Goal: Task Accomplishment & Management: Use online tool/utility

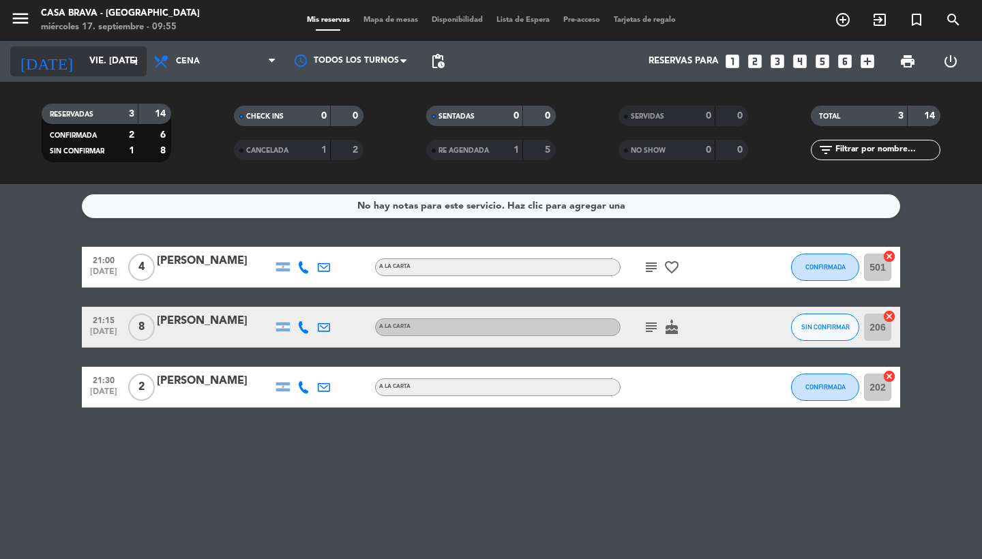
click at [134, 62] on icon "arrow_drop_down" at bounding box center [135, 61] width 16 height 16
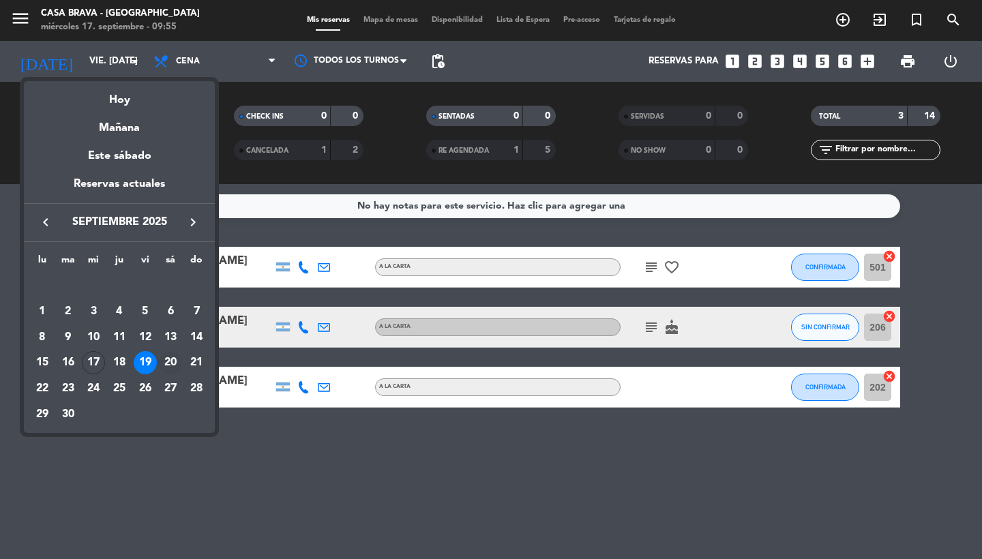
click at [171, 355] on div "20" at bounding box center [170, 362] width 23 height 23
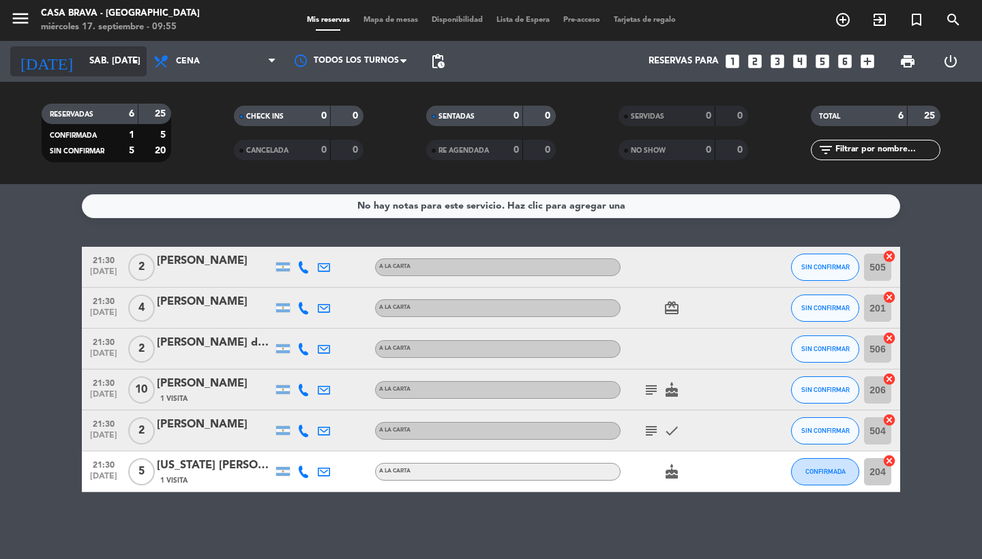
click at [126, 64] on input "sáb. [DATE]" at bounding box center [143, 61] width 120 height 25
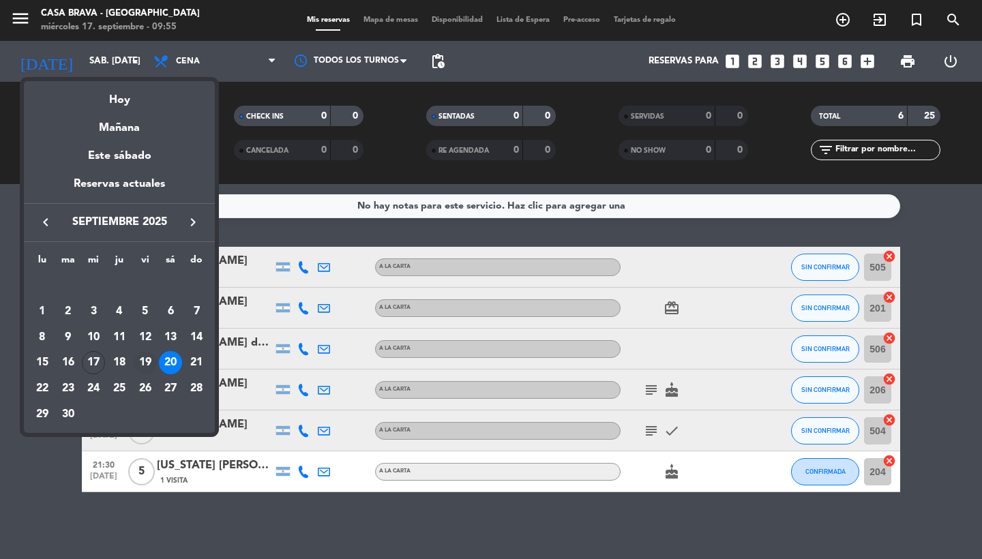
click at [143, 368] on div "19" at bounding box center [145, 362] width 23 height 23
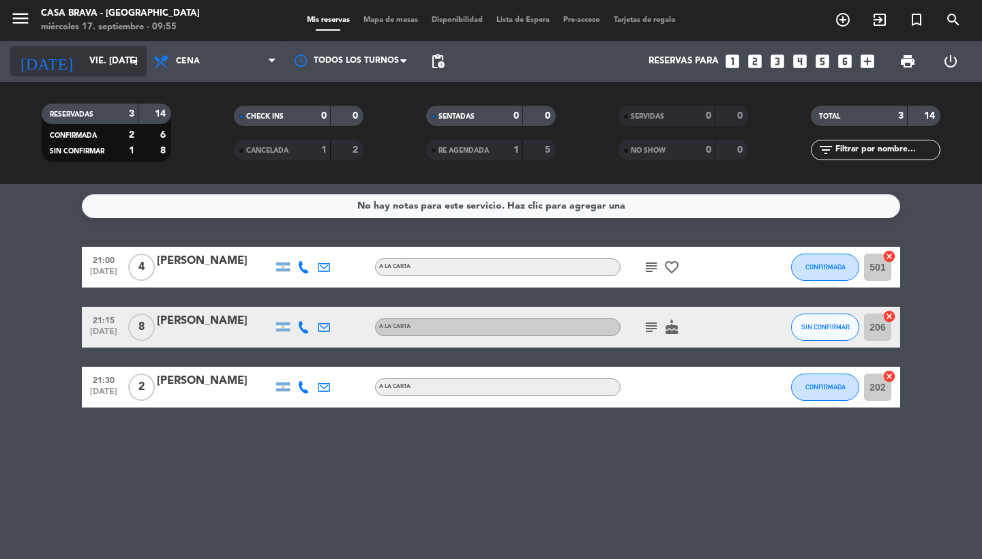
click at [133, 59] on icon "arrow_drop_down" at bounding box center [135, 61] width 16 height 16
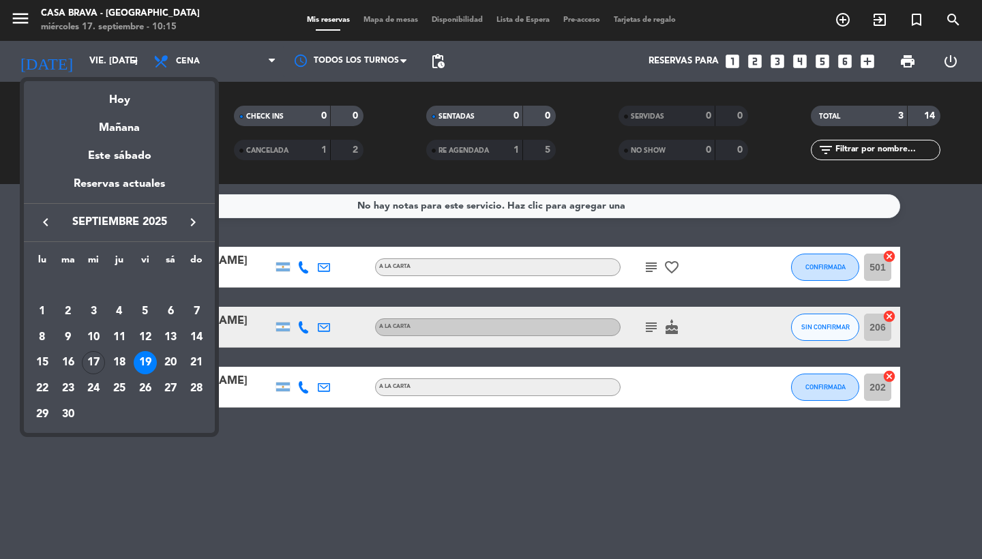
click at [135, 61] on div at bounding box center [491, 279] width 982 height 559
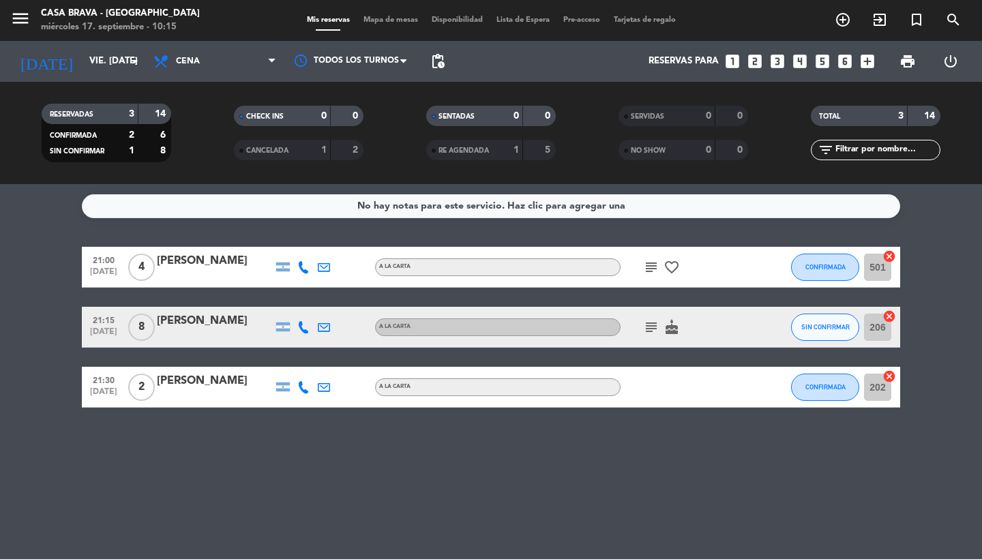
click at [135, 61] on icon "arrow_drop_down" at bounding box center [135, 61] width 16 height 16
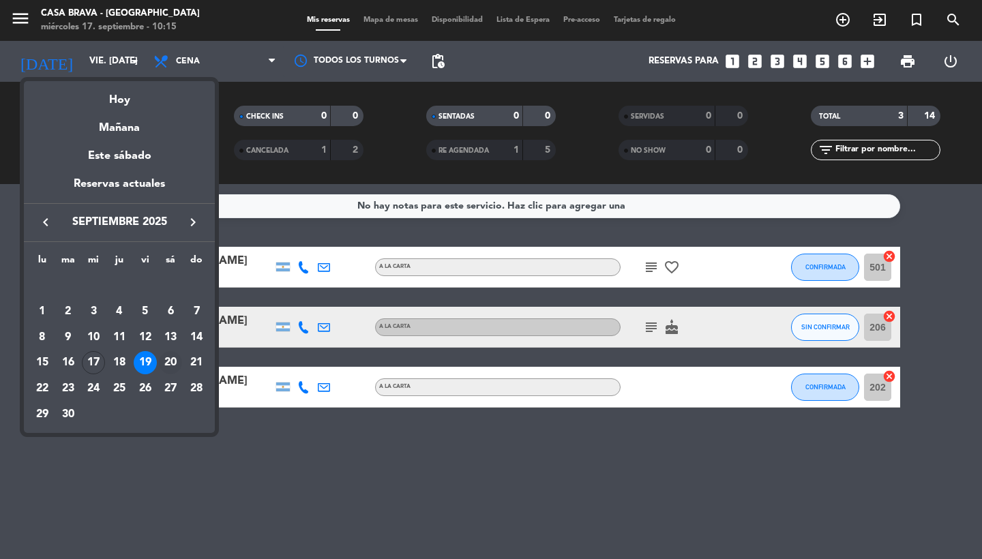
click at [172, 360] on div "20" at bounding box center [170, 362] width 23 height 23
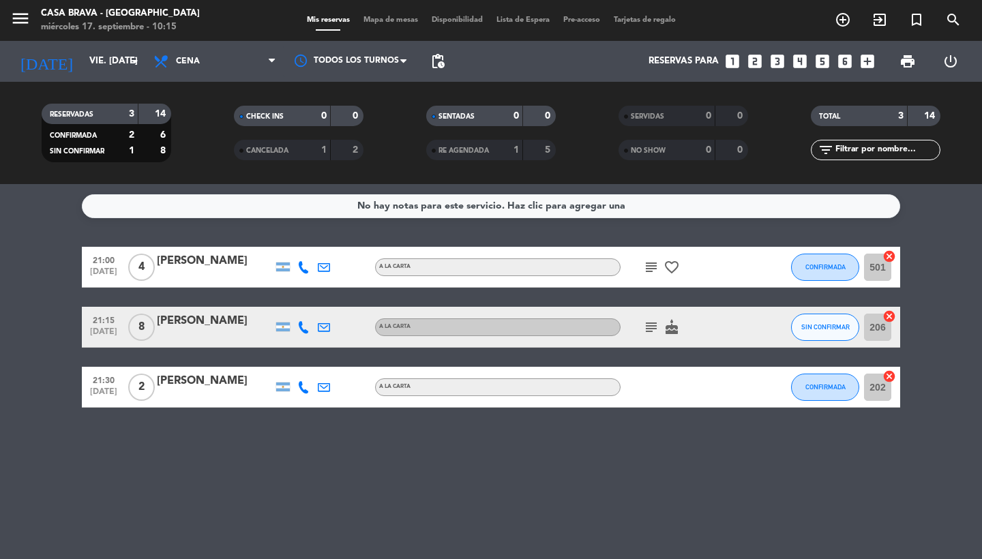
type input "sáb. [DATE]"
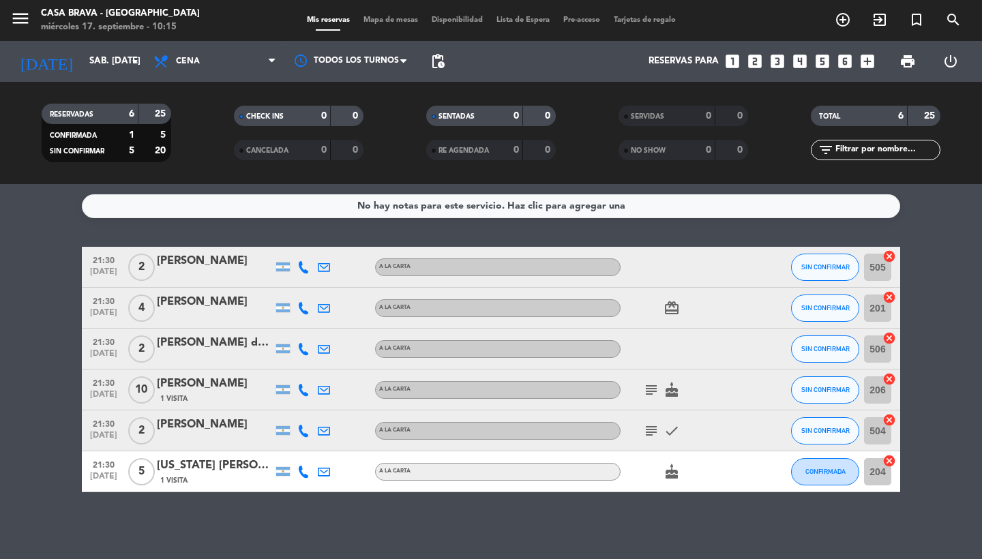
click at [391, 20] on span "Mapa de mesas" at bounding box center [391, 20] width 68 height 8
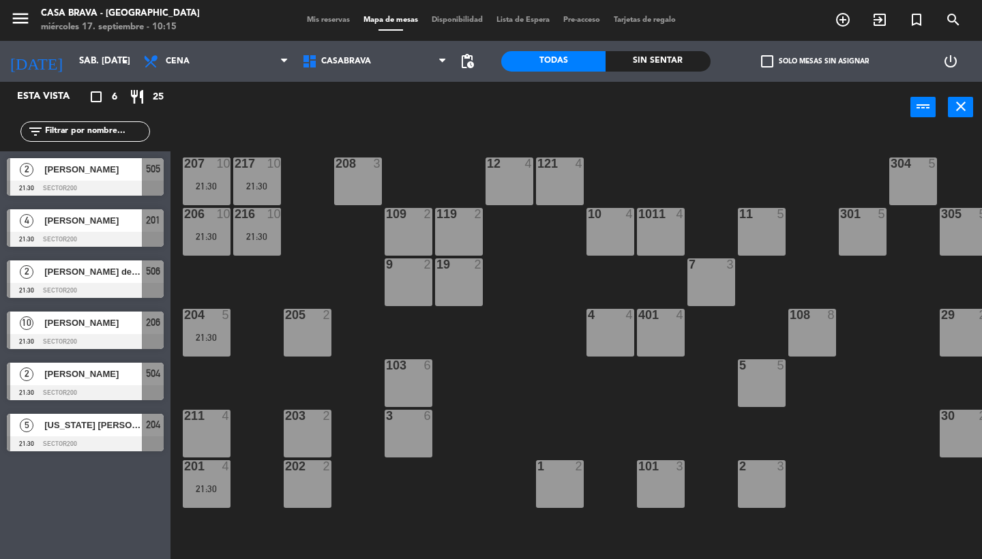
click at [527, 177] on div "12 4" at bounding box center [510, 182] width 48 height 48
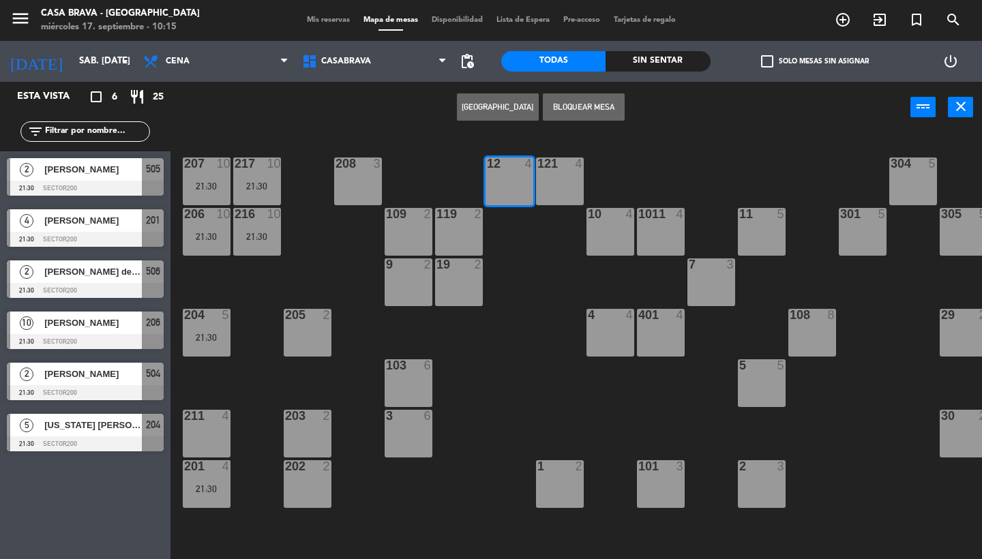
click at [559, 181] on div "121 4" at bounding box center [560, 182] width 48 height 48
click at [587, 108] on button "Bloquear Mesa" at bounding box center [584, 106] width 82 height 27
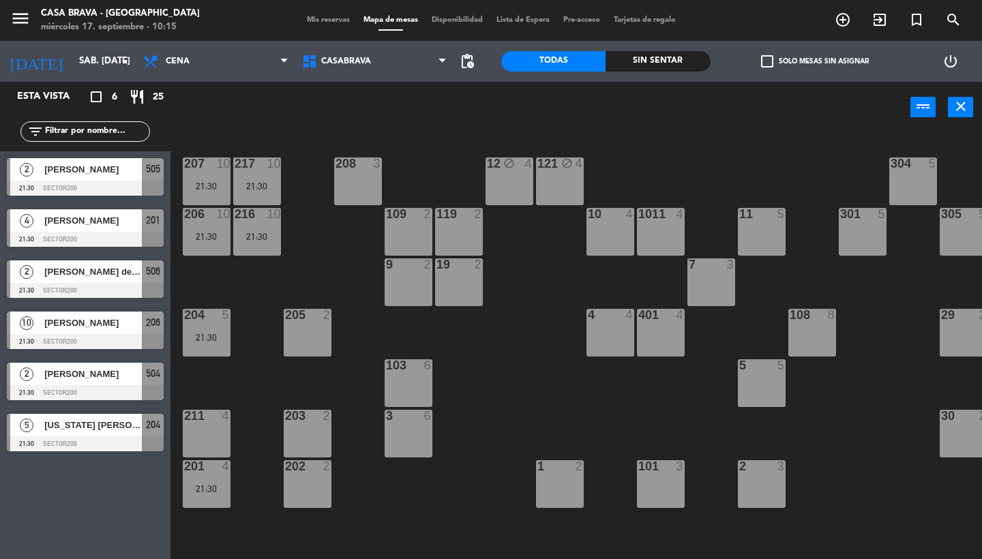
click at [612, 226] on div "10 4" at bounding box center [611, 232] width 48 height 48
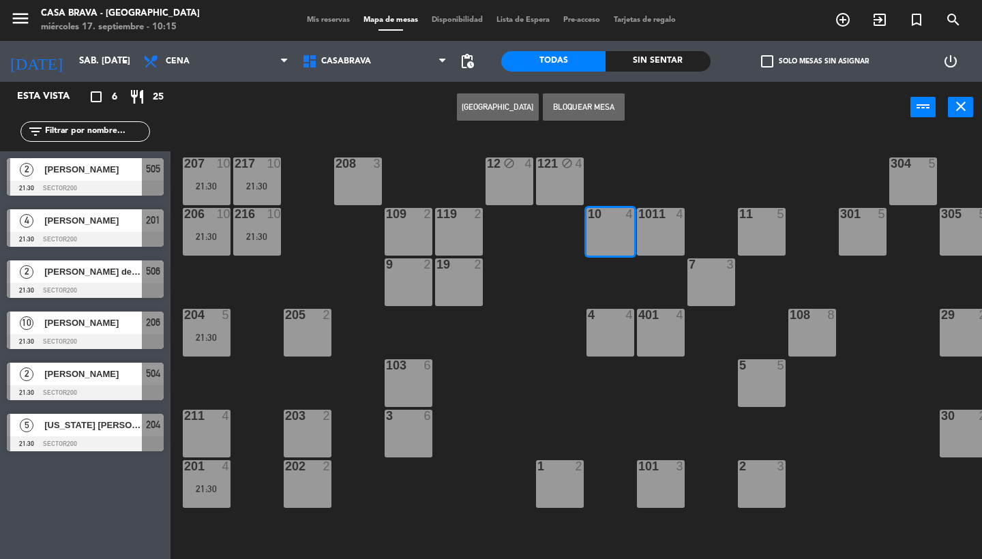
click at [666, 230] on div "1011 4" at bounding box center [661, 232] width 48 height 48
click at [611, 110] on button "Bloquear Mesa" at bounding box center [584, 106] width 82 height 27
